Goal: Connect with others: Participate in discussion

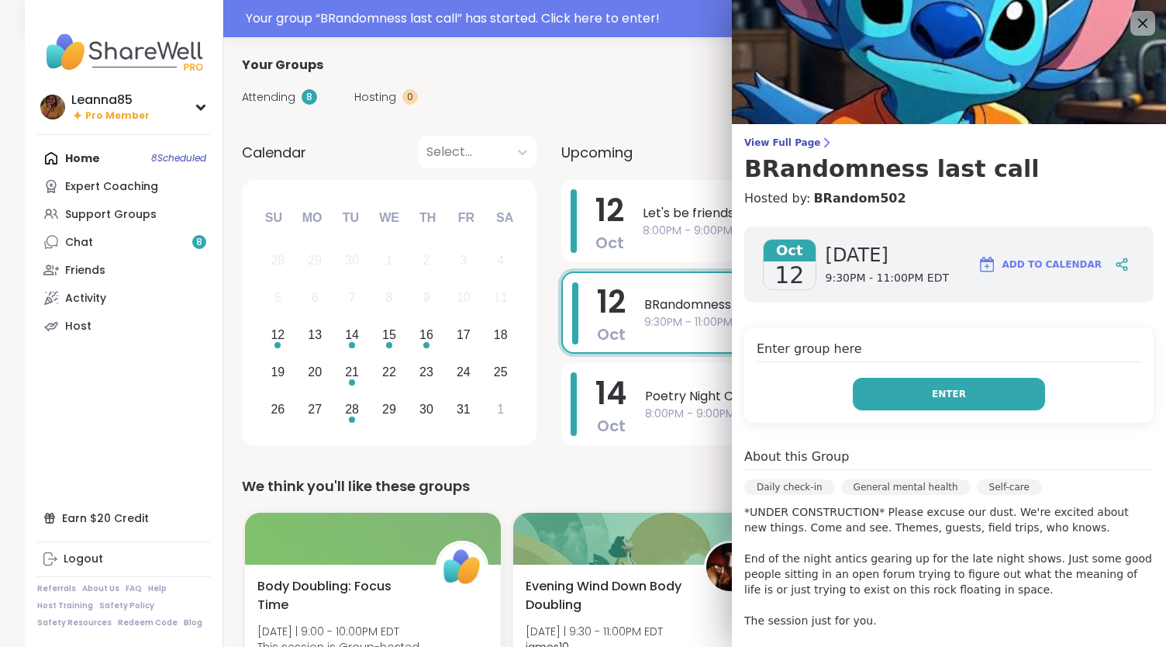
click at [880, 402] on button "Enter" at bounding box center [949, 394] width 192 height 33
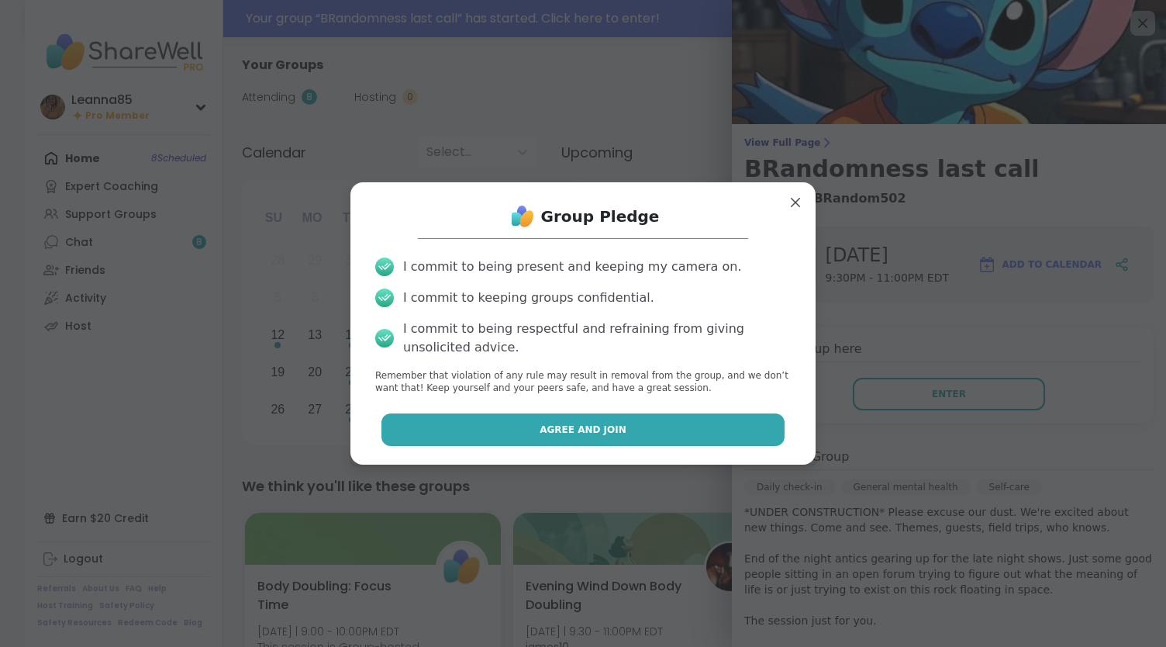
click at [699, 422] on button "Agree and Join" at bounding box center [584, 429] width 404 height 33
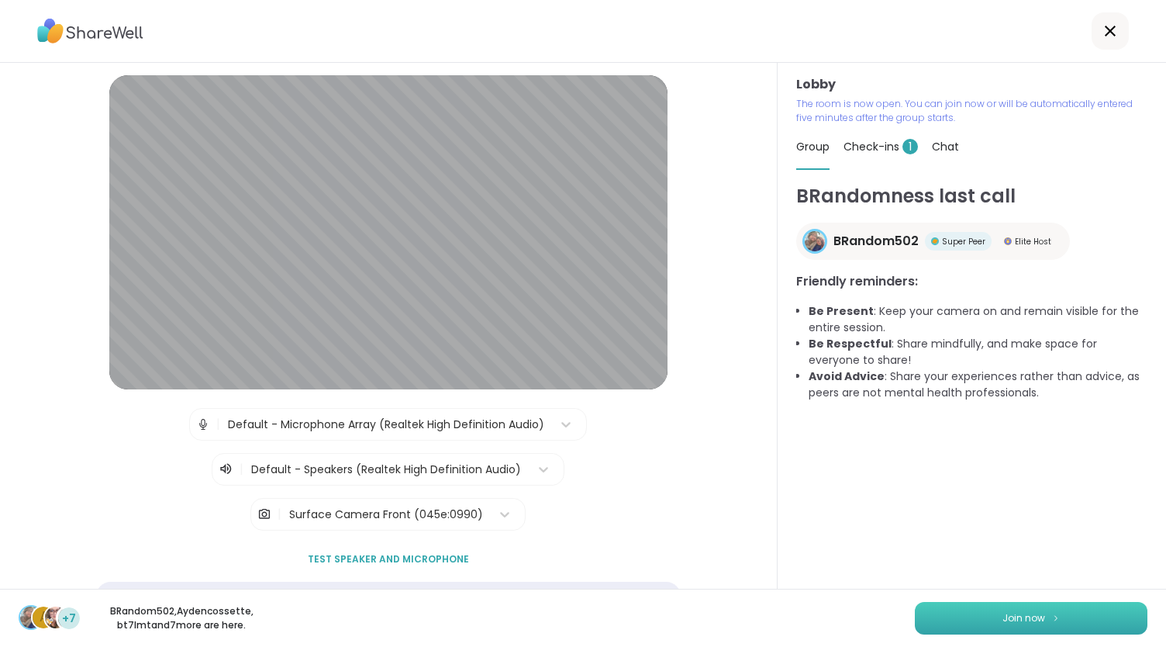
click at [977, 627] on button "Join now" at bounding box center [1031, 618] width 233 height 33
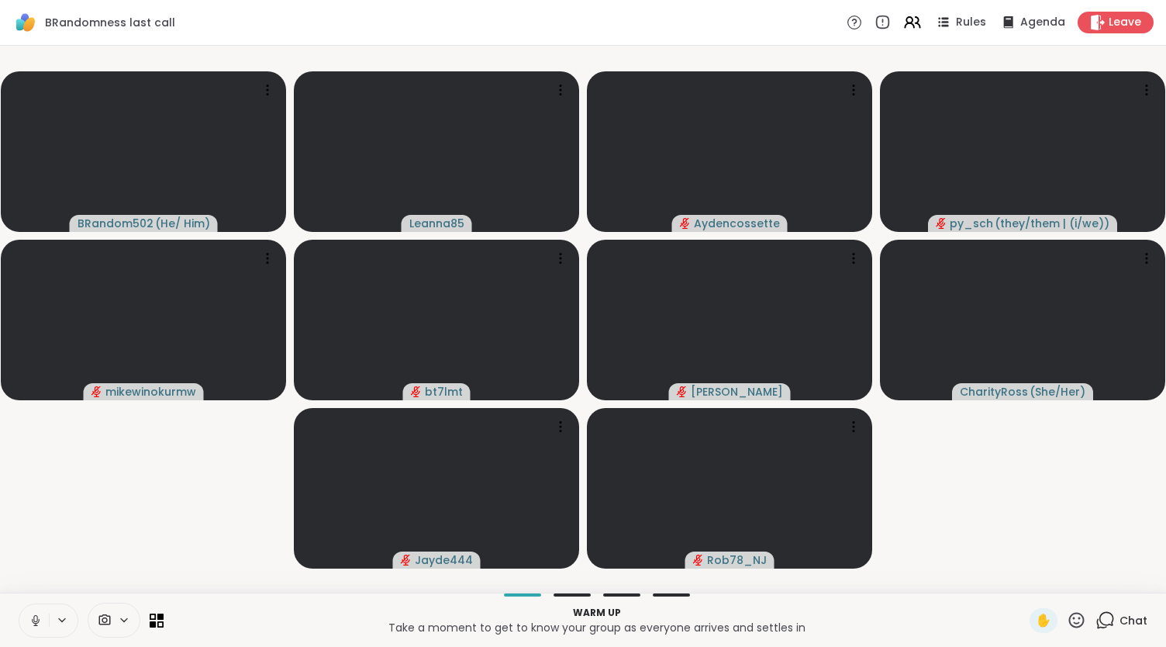
click at [33, 620] on icon at bounding box center [36, 620] width 14 height 14
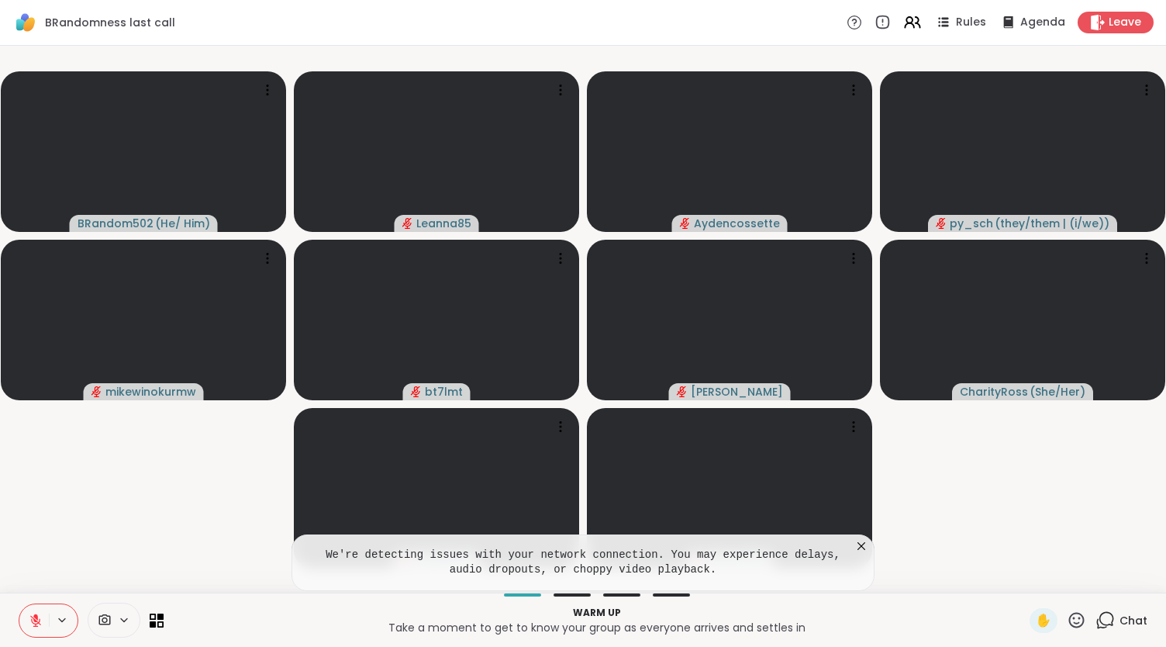
click at [33, 620] on icon at bounding box center [36, 620] width 14 height 14
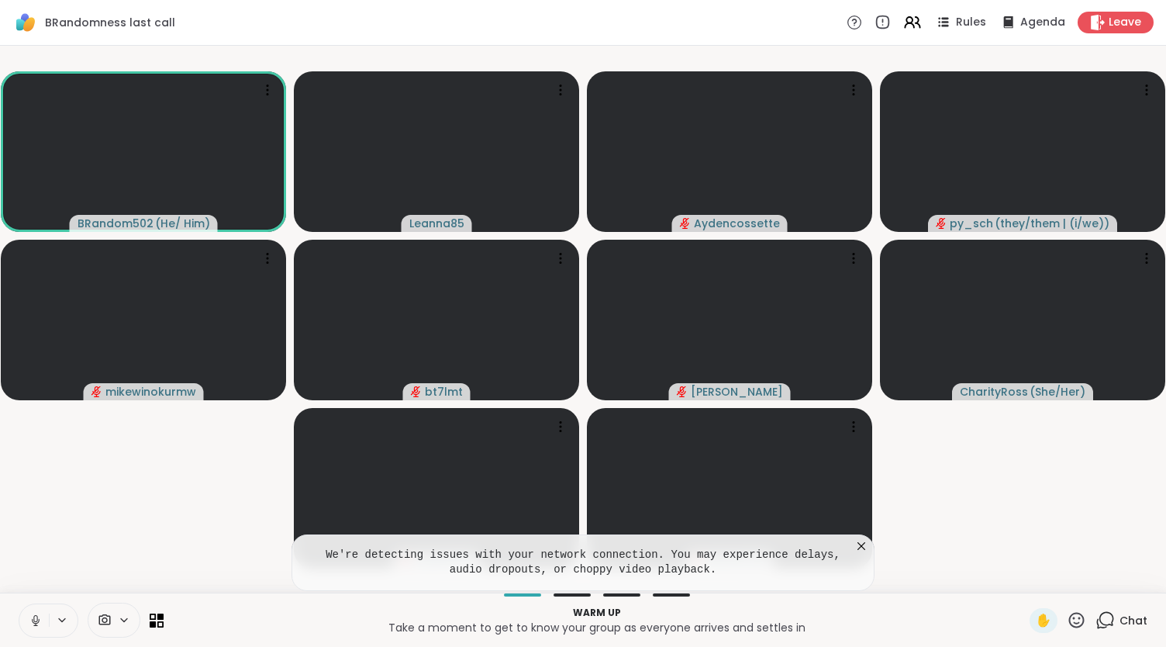
click at [33, 620] on icon at bounding box center [36, 620] width 14 height 14
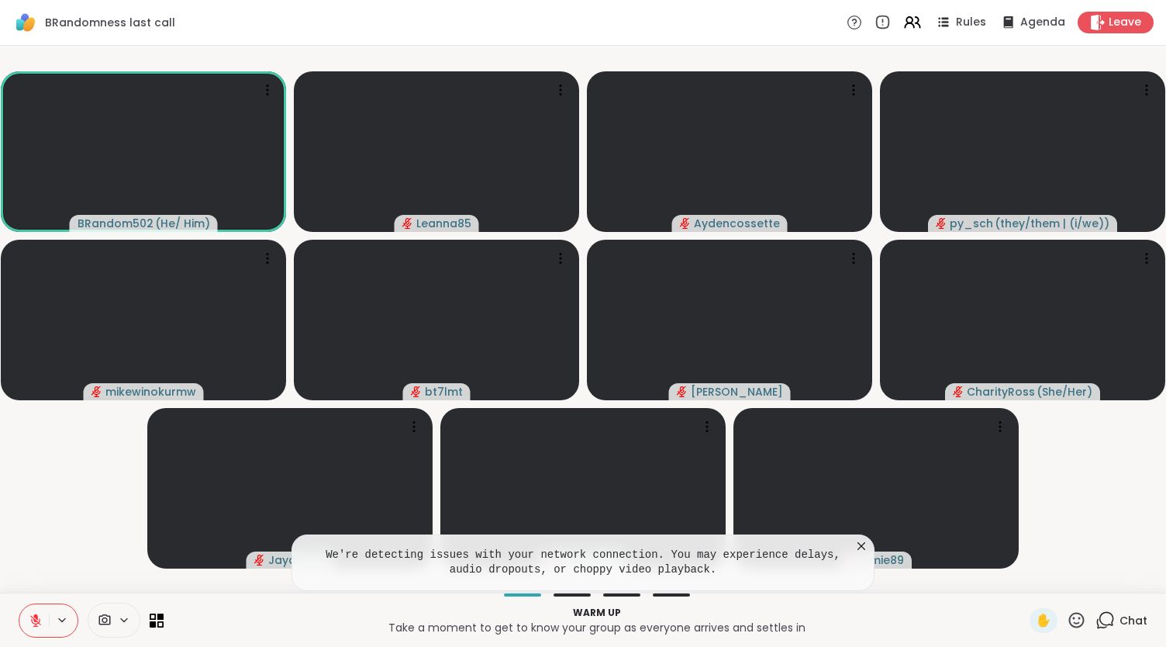
click at [862, 544] on icon at bounding box center [862, 546] width 16 height 16
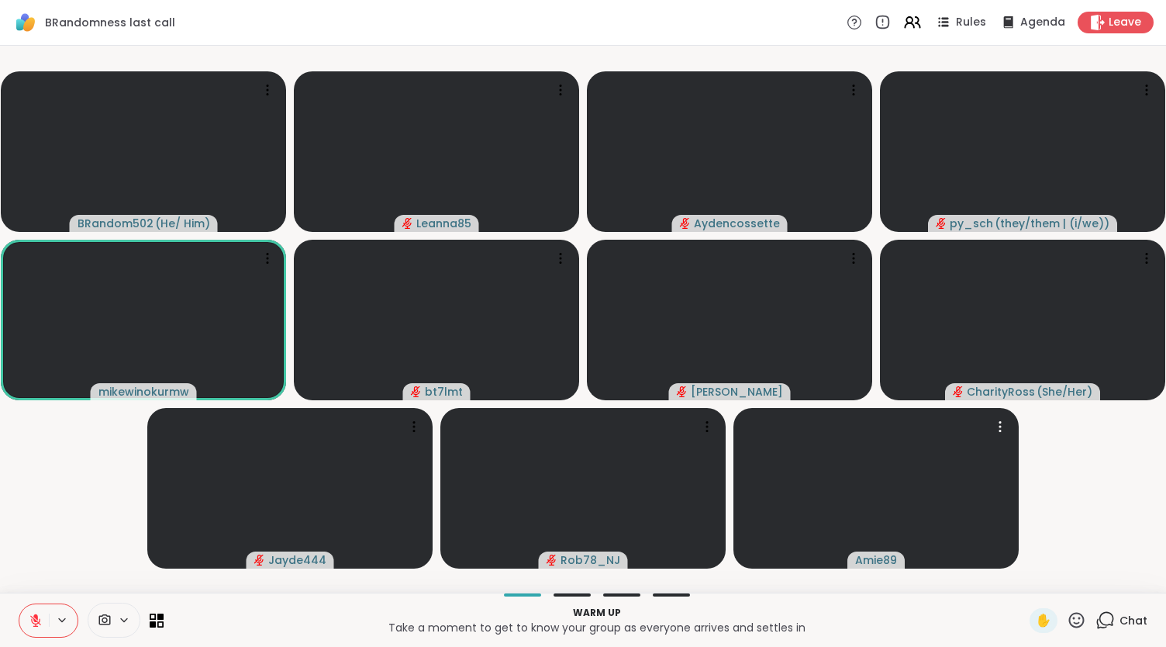
click at [862, 544] on video at bounding box center [876, 488] width 285 height 161
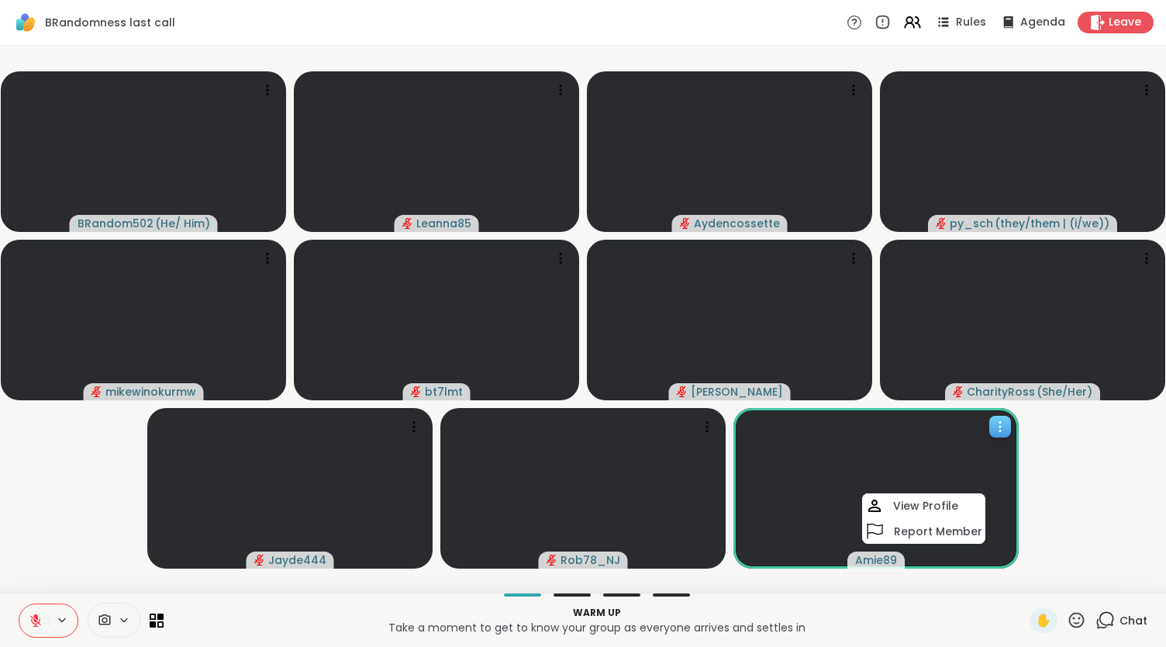
drag, startPoint x: 862, startPoint y: 544, endPoint x: 787, endPoint y: 461, distance: 112.0
click at [787, 461] on video at bounding box center [876, 488] width 285 height 161
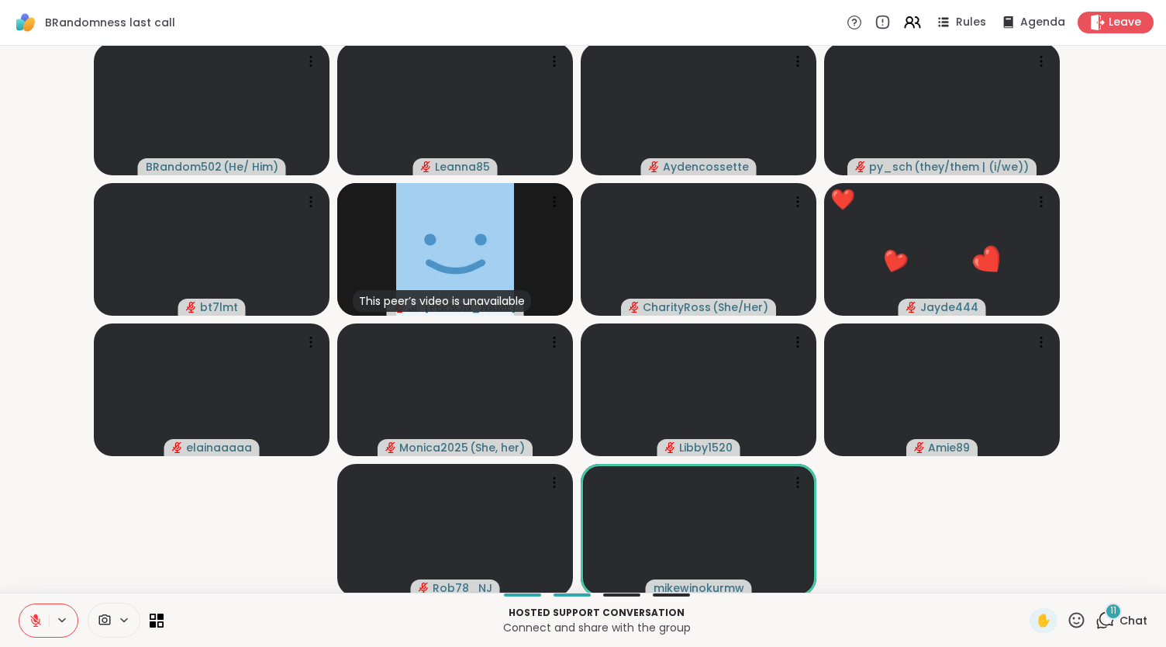
click at [38, 630] on button at bounding box center [33, 620] width 29 height 33
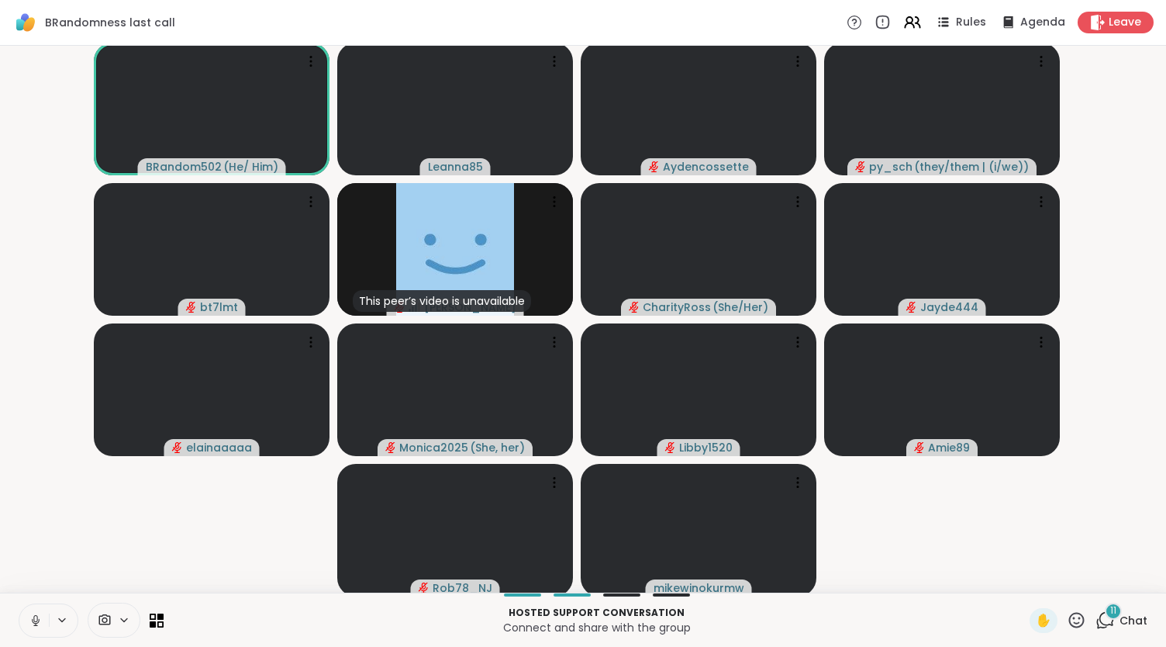
click at [32, 617] on icon at bounding box center [36, 620] width 14 height 14
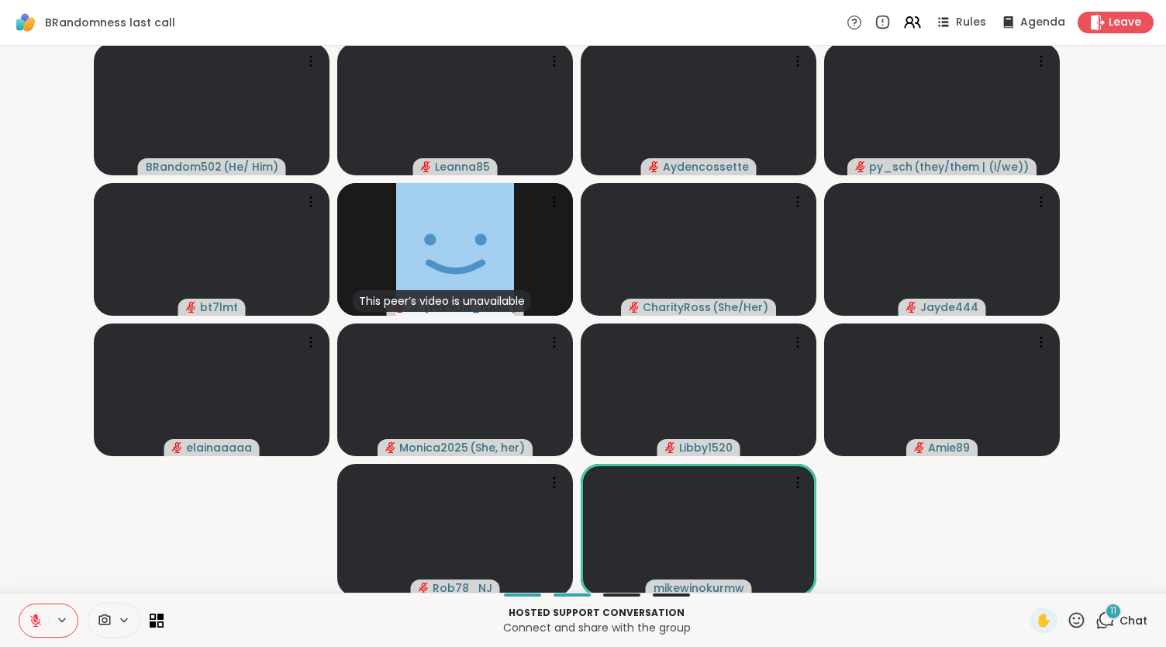
click at [32, 617] on icon at bounding box center [35, 620] width 11 height 11
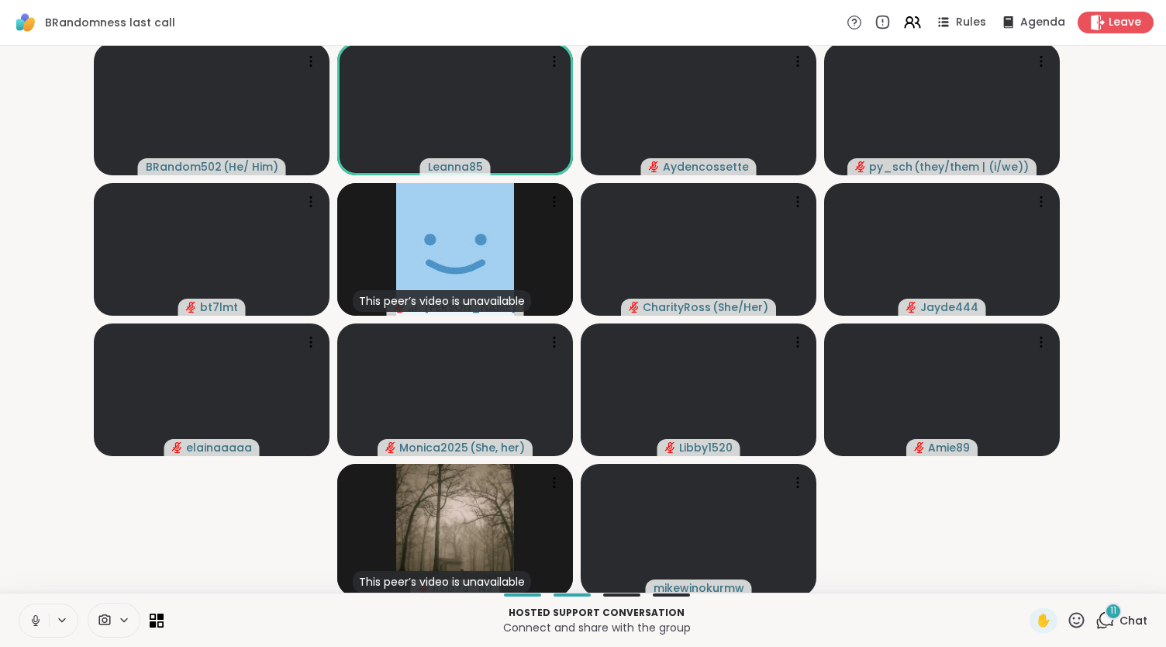
click at [32, 617] on icon at bounding box center [36, 620] width 14 height 14
click at [32, 617] on icon at bounding box center [35, 620] width 11 height 11
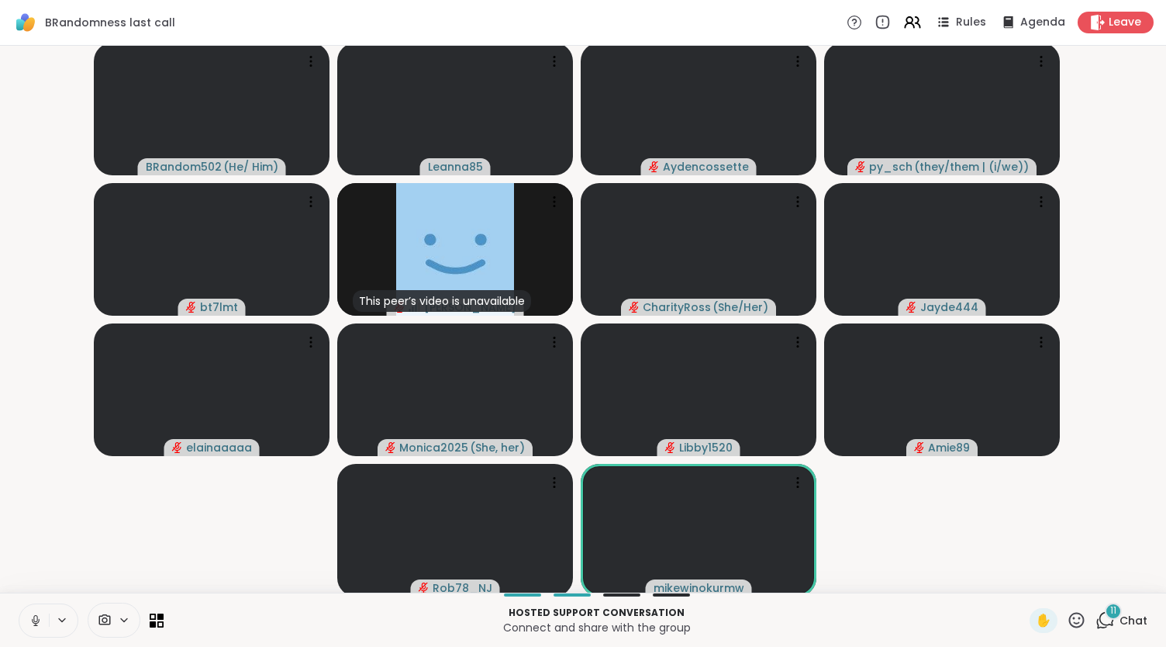
click at [32, 617] on icon at bounding box center [36, 620] width 14 height 14
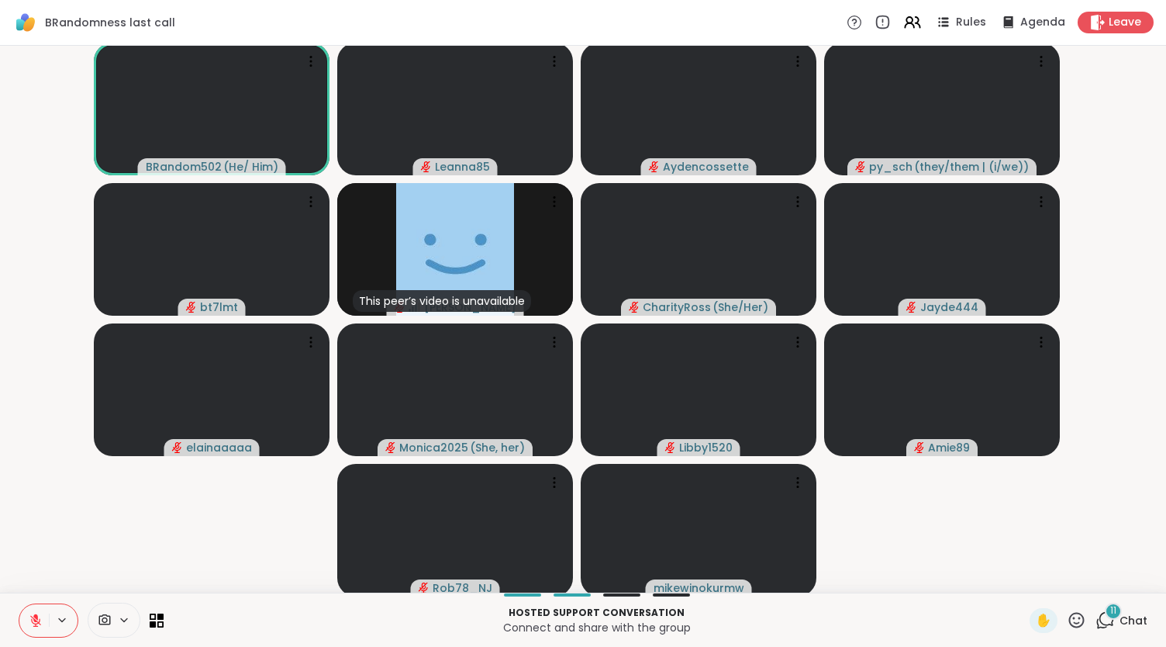
click at [32, 617] on icon at bounding box center [35, 620] width 11 height 11
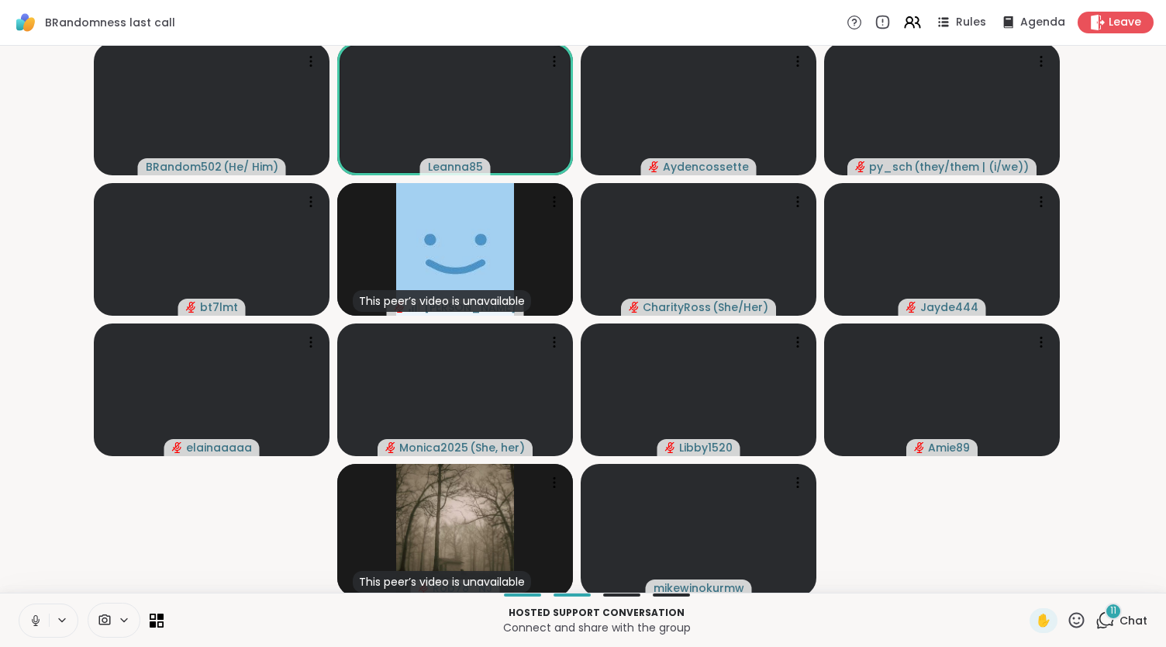
click at [32, 617] on icon at bounding box center [36, 620] width 14 height 14
click at [32, 617] on icon at bounding box center [35, 620] width 11 height 11
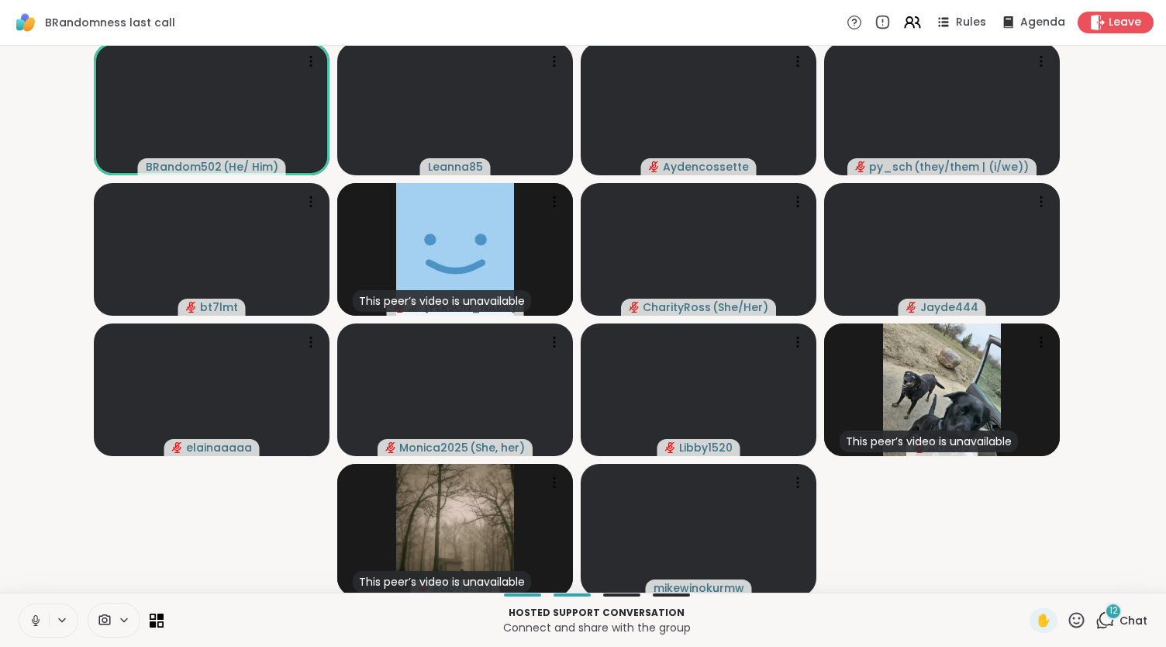
click at [36, 618] on icon at bounding box center [36, 620] width 14 height 14
click at [36, 618] on icon at bounding box center [35, 616] width 5 height 6
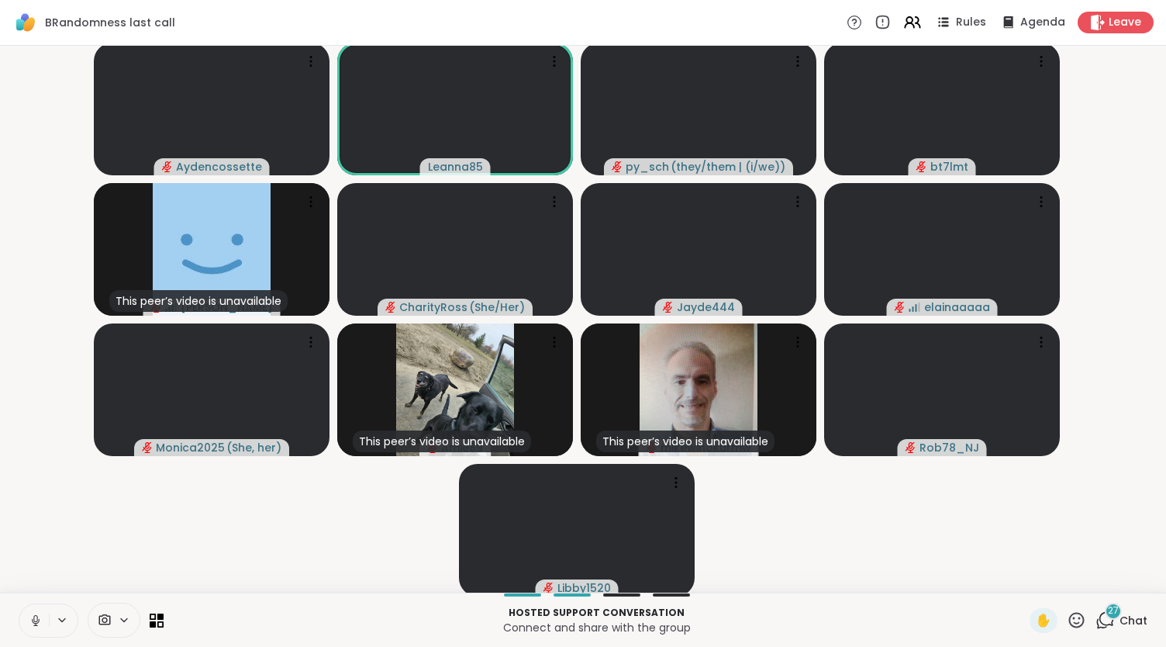
click at [36, 617] on icon at bounding box center [36, 620] width 14 height 14
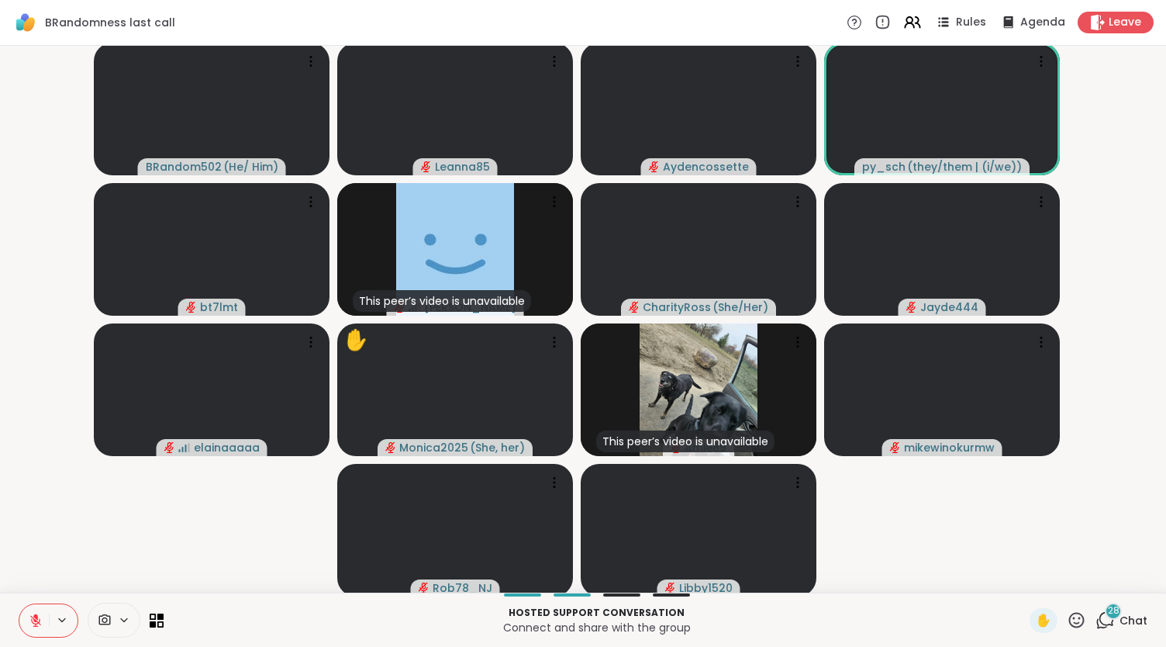
click at [1069, 625] on icon at bounding box center [1076, 619] width 19 height 19
click at [1024, 573] on span "❤️" at bounding box center [1032, 579] width 16 height 19
